Goal: Book appointment/travel/reservation

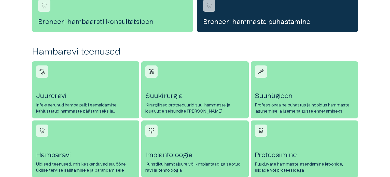
scroll to position [254, 0]
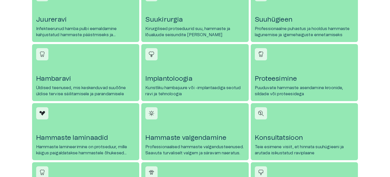
click at [172, 85] on p "Kunstliku hambajuure või -implantaadiga seotud ravi ja tehnoloogia" at bounding box center [194, 91] width 99 height 12
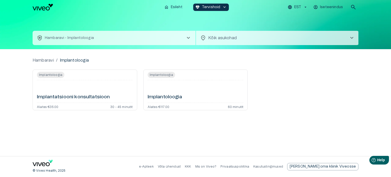
click at [166, 74] on span "Implantoloogia" at bounding box center [161, 75] width 27 height 6
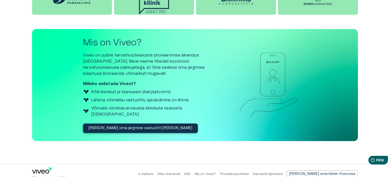
scroll to position [657, 0]
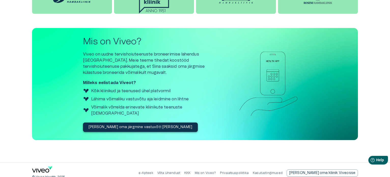
click at [101, 124] on p "[PERSON_NAME] oma järgmine vastuvõtt [PERSON_NAME]" at bounding box center [141, 126] width 104 height 5
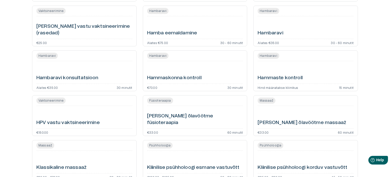
scroll to position [483, 0]
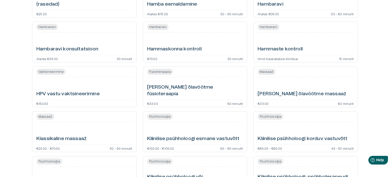
click at [274, 3] on h6 "Hambaravi" at bounding box center [269, 4] width 25 height 7
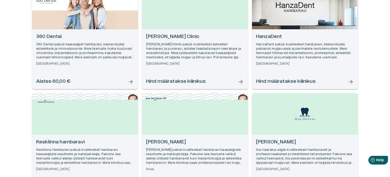
scroll to position [254, 0]
